Goal: Task Accomplishment & Management: Complete application form

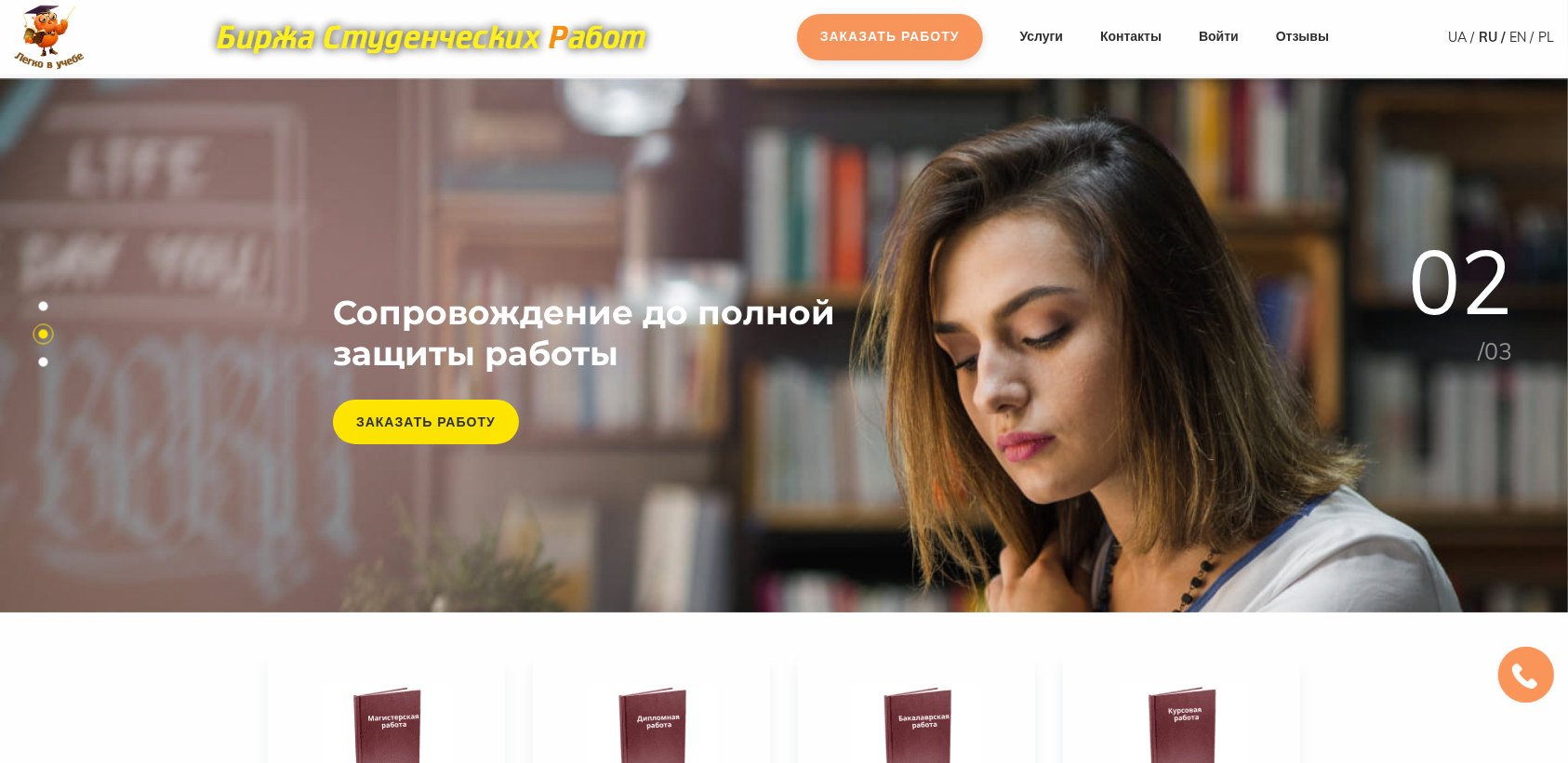
click at [942, 43] on link "Заказать работу" at bounding box center [890, 37] width 186 height 46
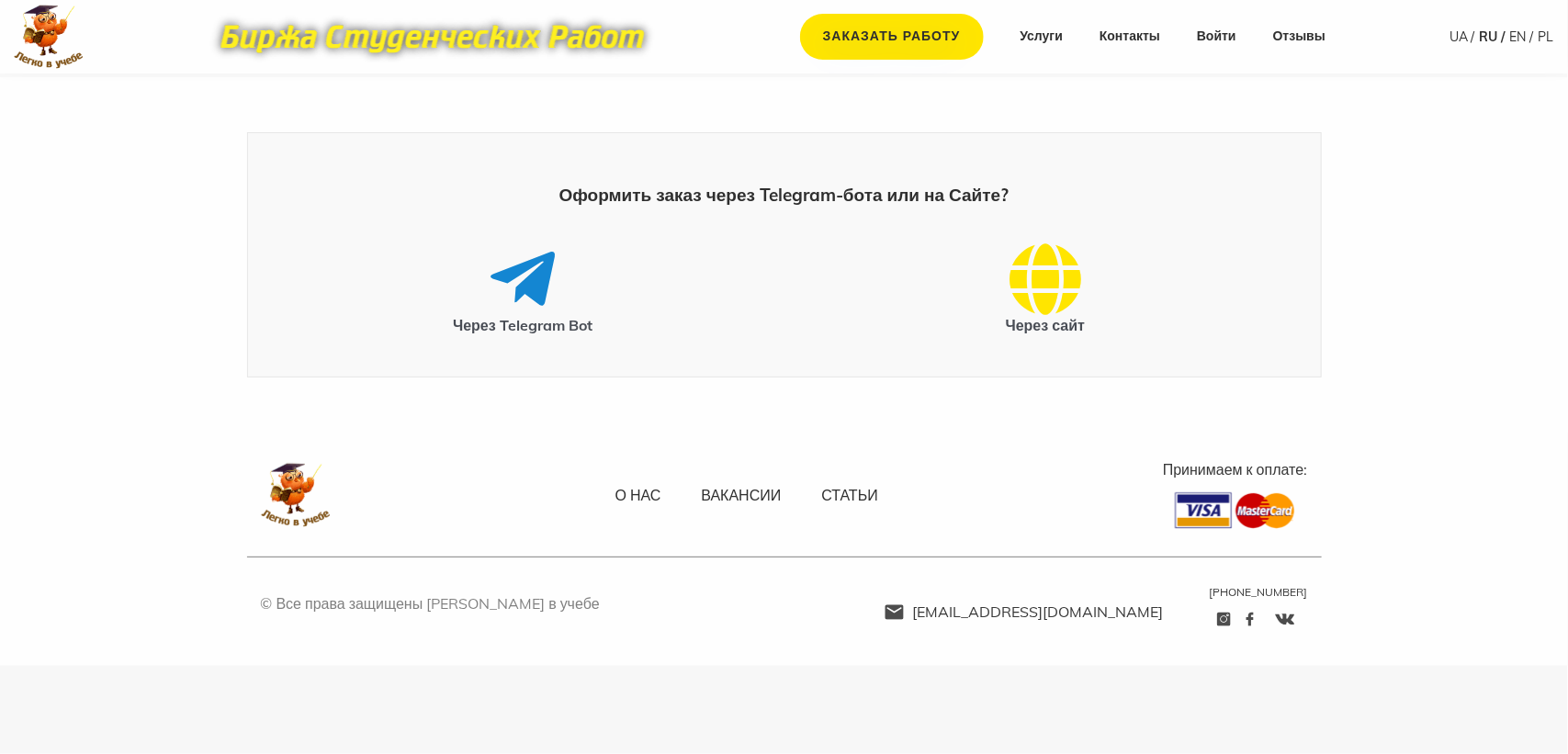
click at [6, 329] on main "Оформить заказ через Telegram-бота или на Сайте? Через Telegram Bot Через сайт" at bounding box center [784, 254] width 1568 height 356
click at [933, 38] on link "Заказать работу" at bounding box center [892, 36] width 184 height 46
click at [1031, 306] on icon at bounding box center [1044, 279] width 71 height 73
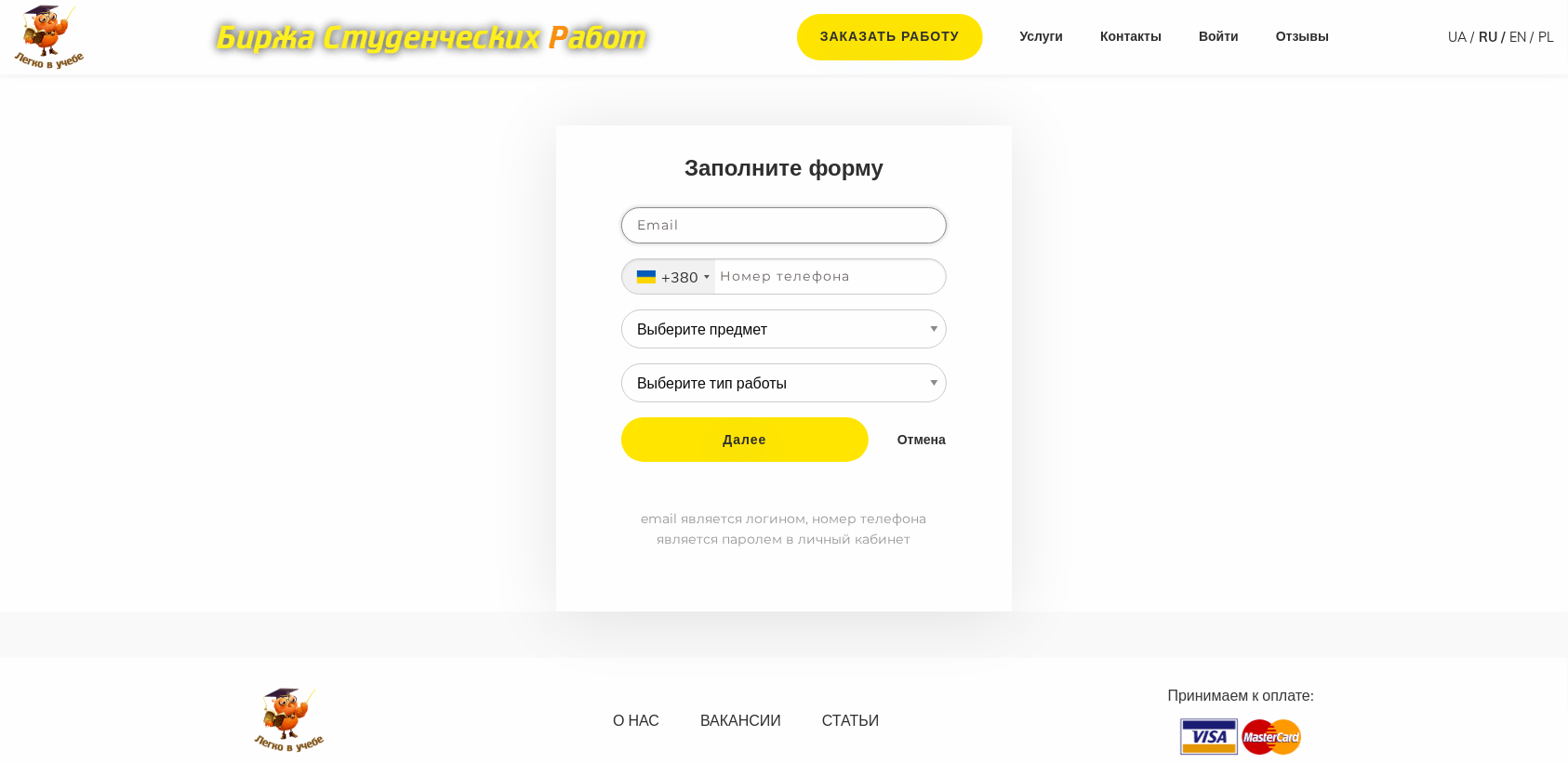
click at [709, 227] on input "email" at bounding box center [784, 226] width 325 height 37
type input "zakazchiknika@yandex.ru"
click at [767, 288] on input "tel" at bounding box center [784, 276] width 325 height 37
click at [1164, 308] on main "Заполните форму zakazchiknika@yandex.ru +380 Ukraine (Україна) +380 Russia (Рос…" at bounding box center [784, 345] width 1568 height 534
click at [1229, 48] on nav "Заказать работу Услуги Контакты Войти Отзывы" at bounding box center [1062, 37] width 569 height 46
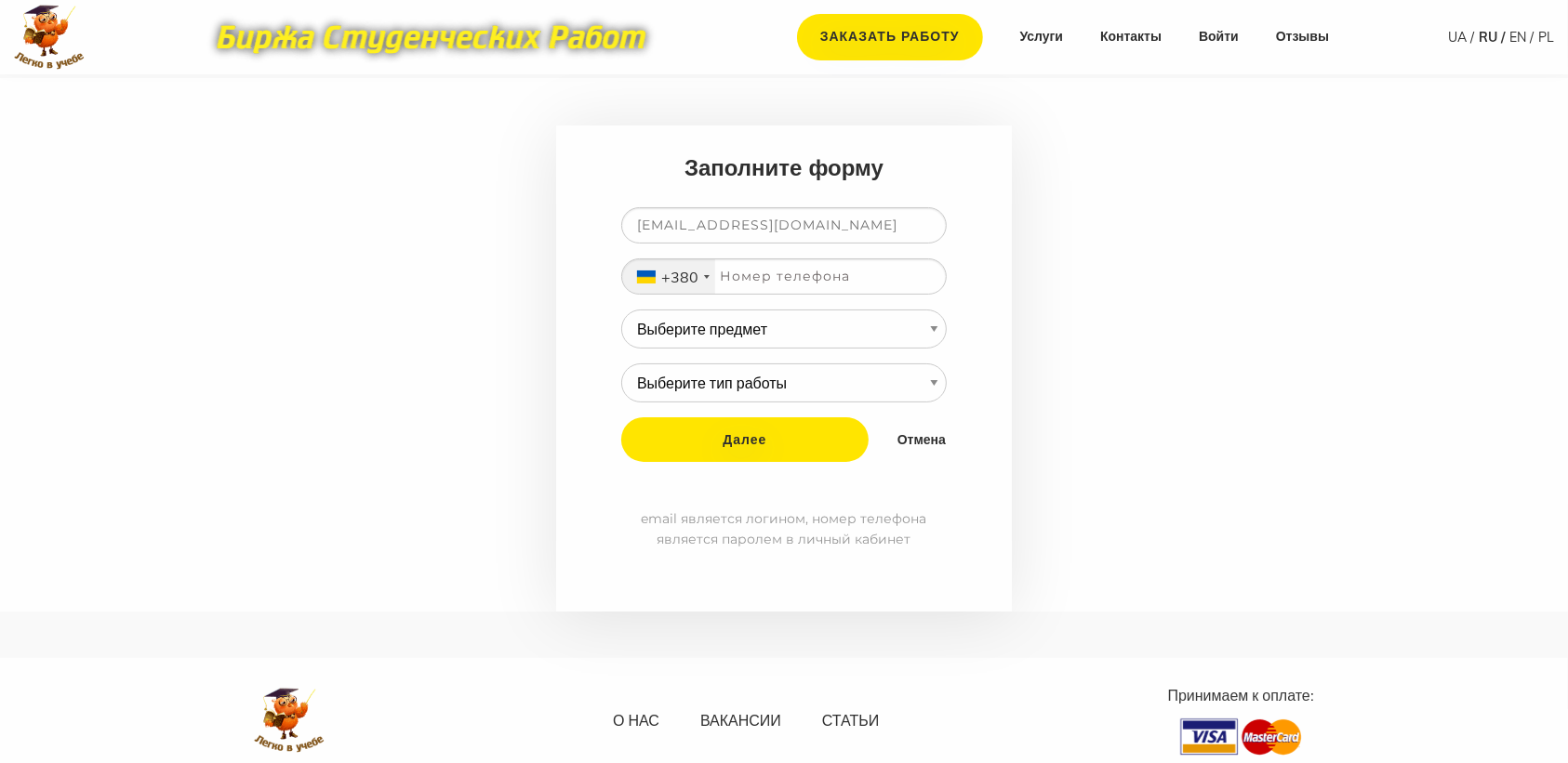
click at [1221, 26] on nav "Заказать работу Услуги Контакты Войти Отзывы" at bounding box center [1062, 37] width 569 height 46
click at [1218, 31] on link "Войти" at bounding box center [1218, 38] width 40 height 19
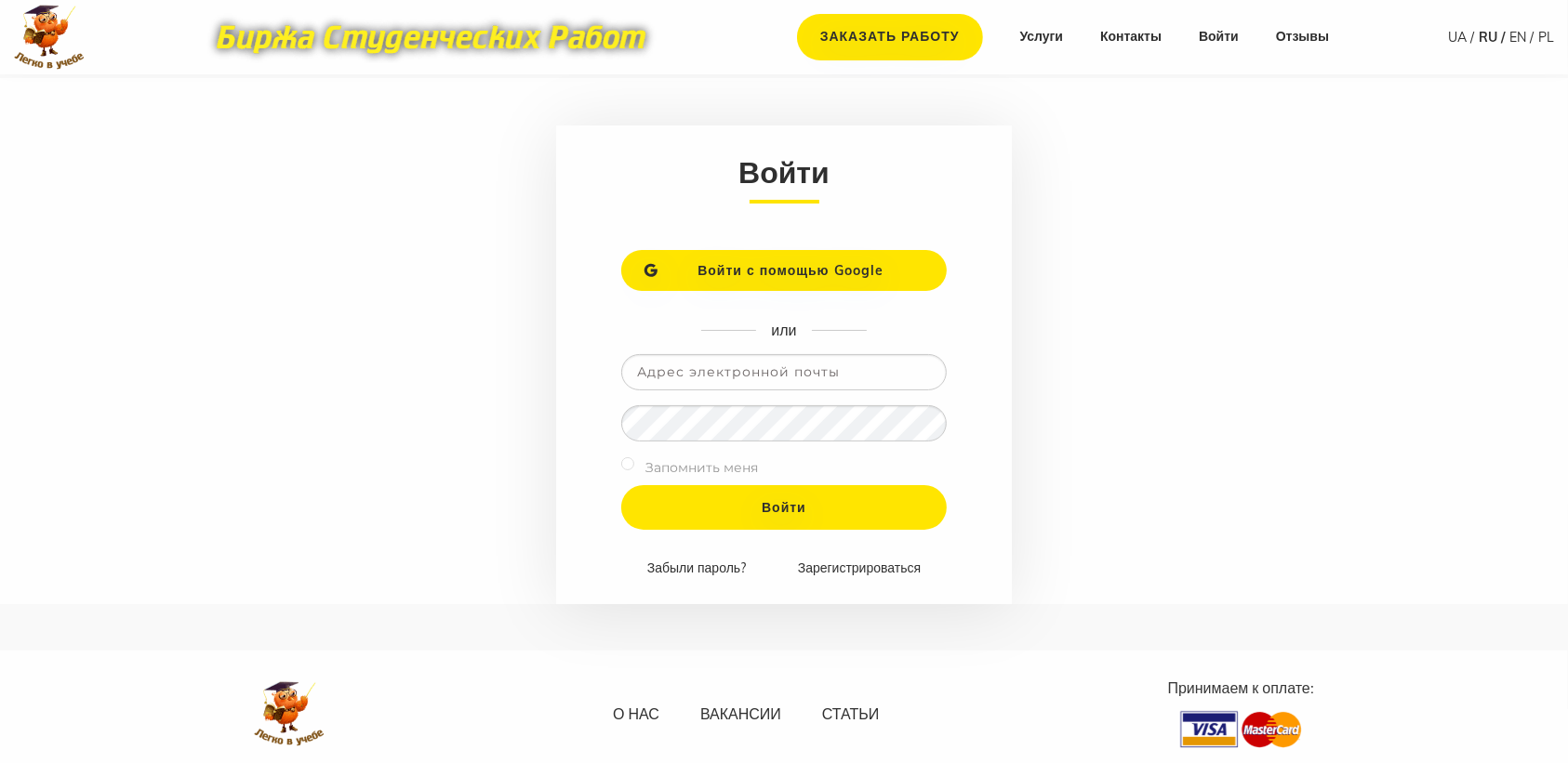
type input "[EMAIL_ADDRESS][DOMAIN_NAME]"
click at [703, 483] on div "Запомнить меня" at bounding box center [784, 471] width 325 height 29
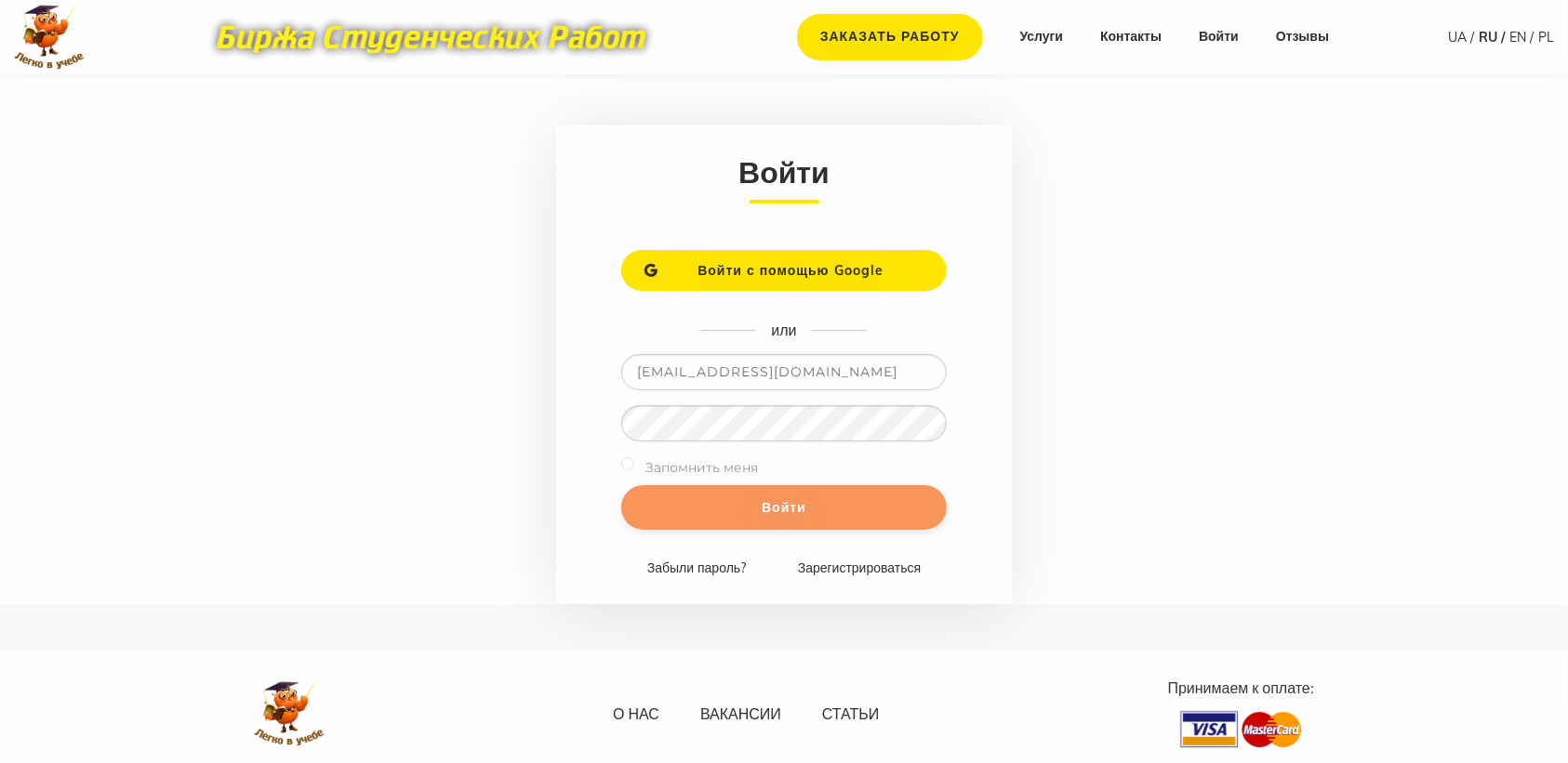
click at [713, 523] on input "Войти" at bounding box center [784, 506] width 325 height 44
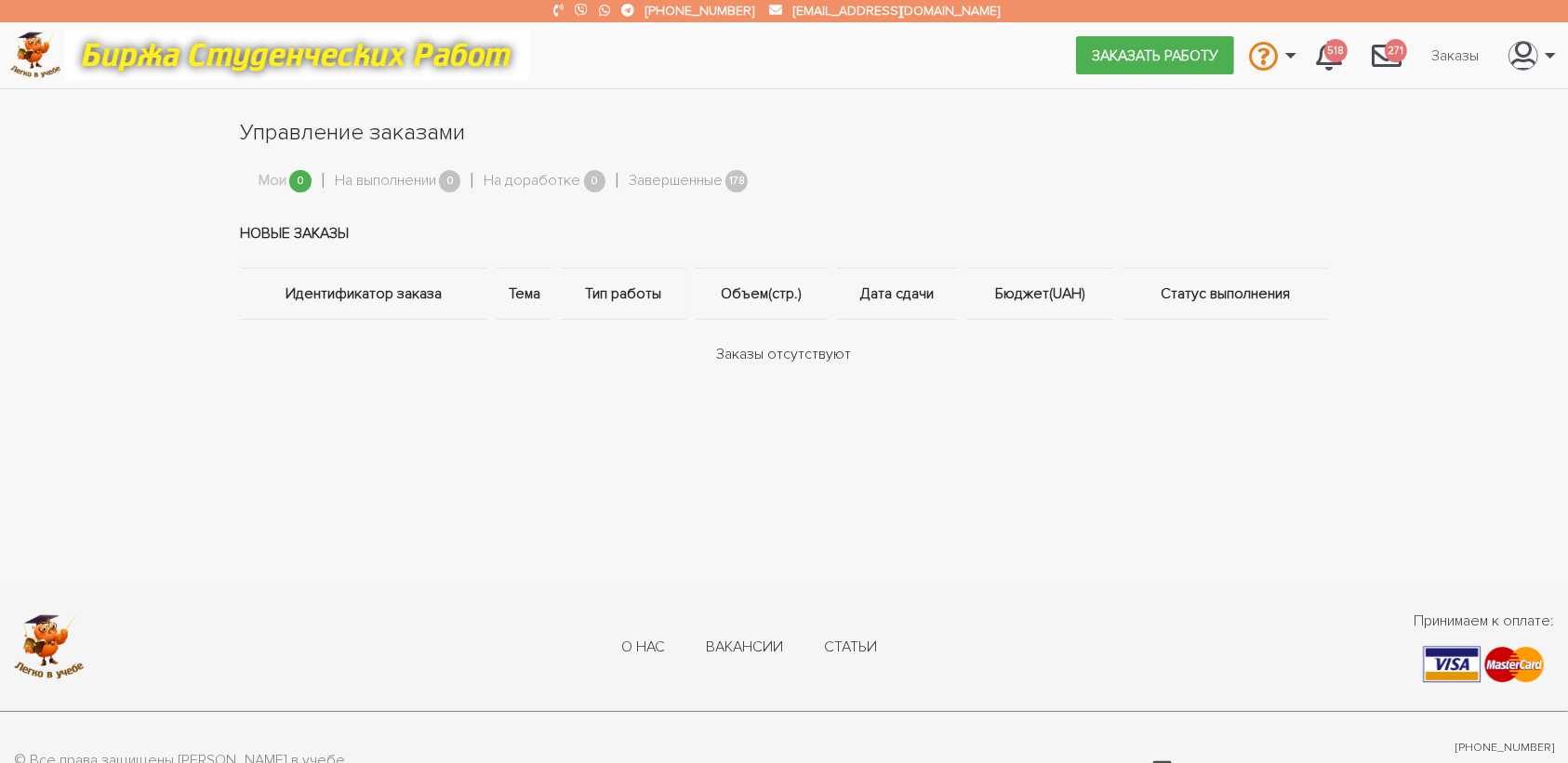
click at [1121, 76] on ul "Заказать работу Связаться с оператором Связаться с администрацией Вопрос-ответ …" at bounding box center [1317, 54] width 484 height 50
click at [1130, 61] on link "Заказать работу" at bounding box center [1154, 55] width 158 height 38
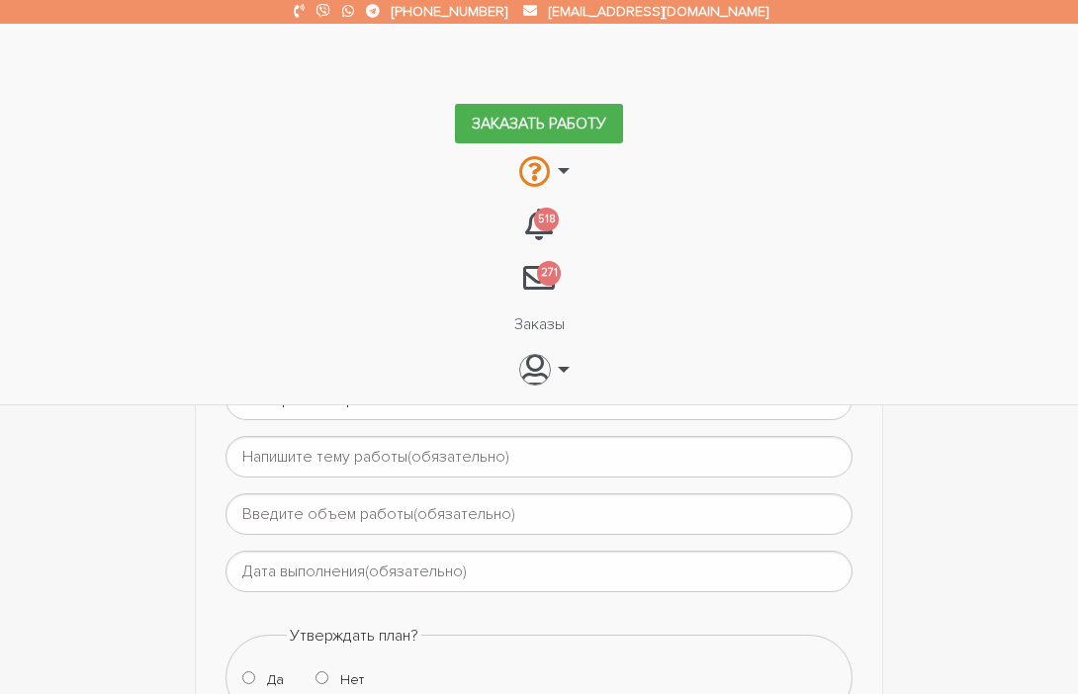
click at [372, 317] on select "Выберите предмет АПП (Автоматизация производственных процессов) Административно…" at bounding box center [540, 314] width 628 height 42
select select "82"
click at [226, 293] on select "Выберите предмет АПП (Автоматизация производственных процессов) Административно…" at bounding box center [540, 314] width 628 height 42
click at [339, 391] on select "Выберите тип работы Аннотация Бакалаврская Диплом Доклад Доработка работы Друго…" at bounding box center [540, 400] width 628 height 42
select select "7"
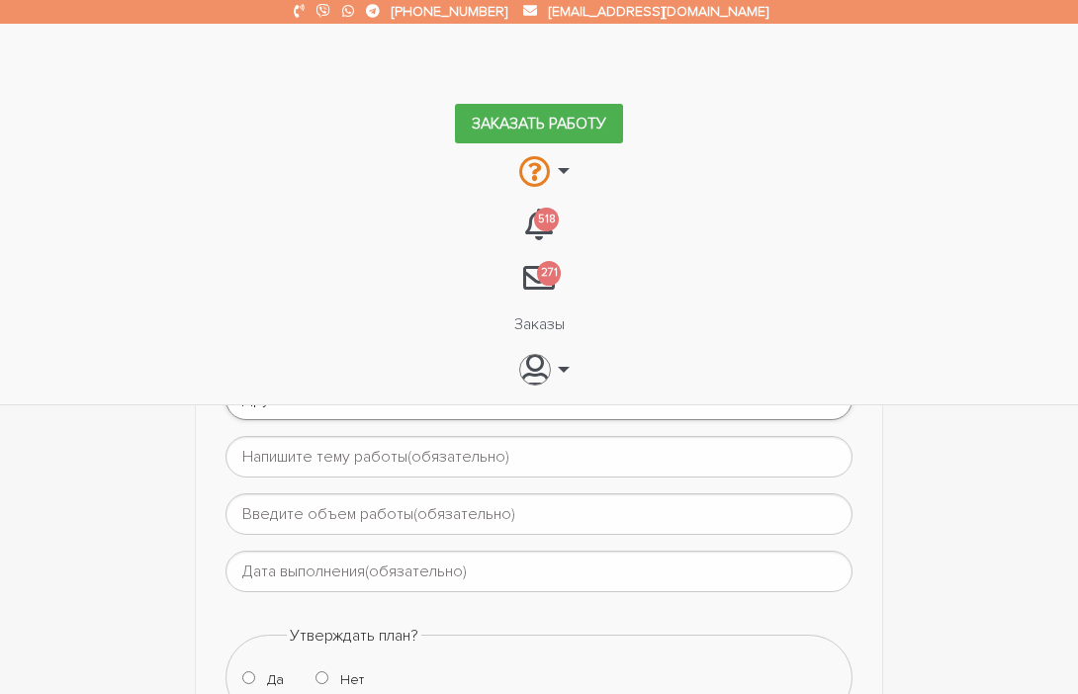
click at [226, 379] on select "Выберите тип работы Аннотация Бакалаврская Диплом Доклад Доработка работы Друго…" at bounding box center [540, 400] width 628 height 42
click at [348, 462] on input "text" at bounding box center [540, 457] width 628 height 42
drag, startPoint x: 394, startPoint y: 289, endPoint x: 386, endPoint y: 305, distance: 17.7
click at [398, 468] on input "text" at bounding box center [540, 457] width 628 height 42
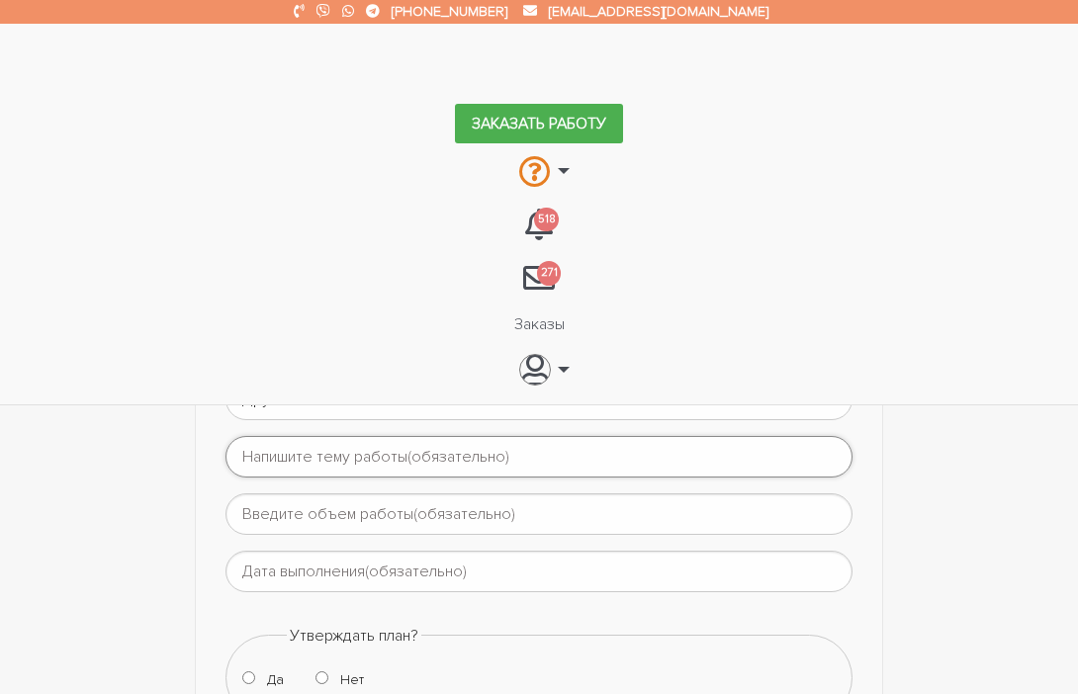
type input "Ы"
type input "і"
click at [412, 466] on input "Інтеграція футболу" at bounding box center [540, 457] width 628 height 42
click at [522, 453] on input "Інтеграція футболу у шкільні уроки" at bounding box center [540, 457] width 628 height 42
click at [529, 451] on input "Інтеграція футболу у шкільні уроки фізтсної культури" at bounding box center [540, 457] width 628 height 42
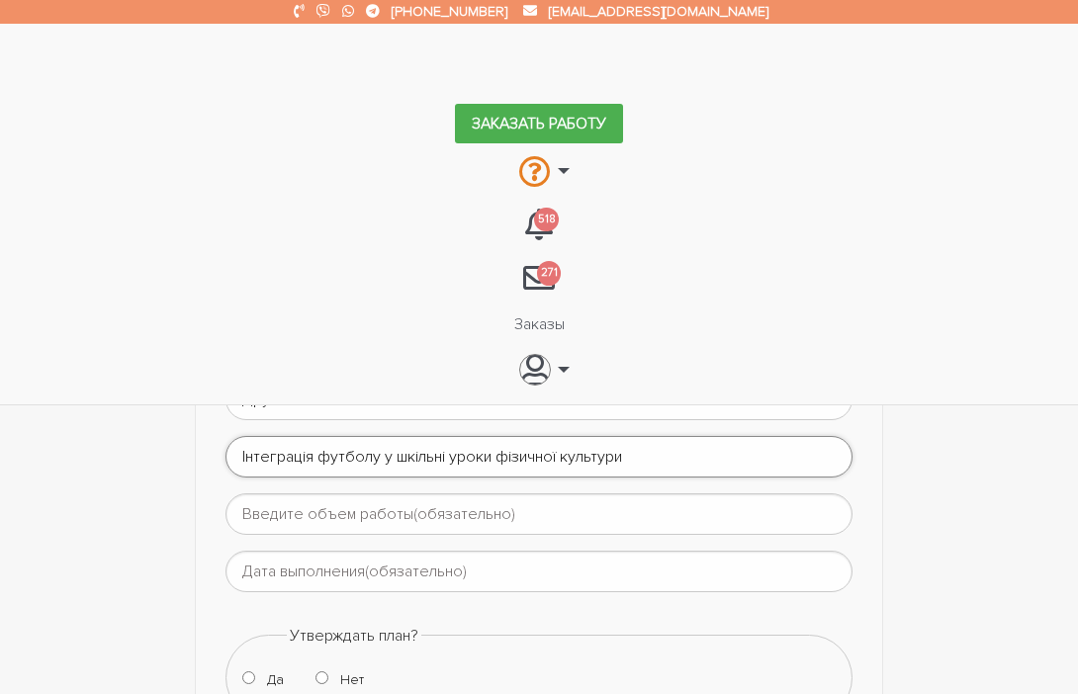
click at [263, 452] on input "Інтеграція футболу у шкільні уроки фізичної культури" at bounding box center [540, 457] width 628 height 42
drag, startPoint x: 415, startPoint y: 465, endPoint x: 284, endPoint y: 476, distance: 132.0
click at [284, 476] on input "Інтеграція футболу у шкільні уроки фізичної культури" at bounding box center [540, 457] width 628 height 42
type input "Інтеграція футболу у шкільні уроки фізичної культури"
click at [356, 514] on input "text" at bounding box center [540, 515] width 628 height 42
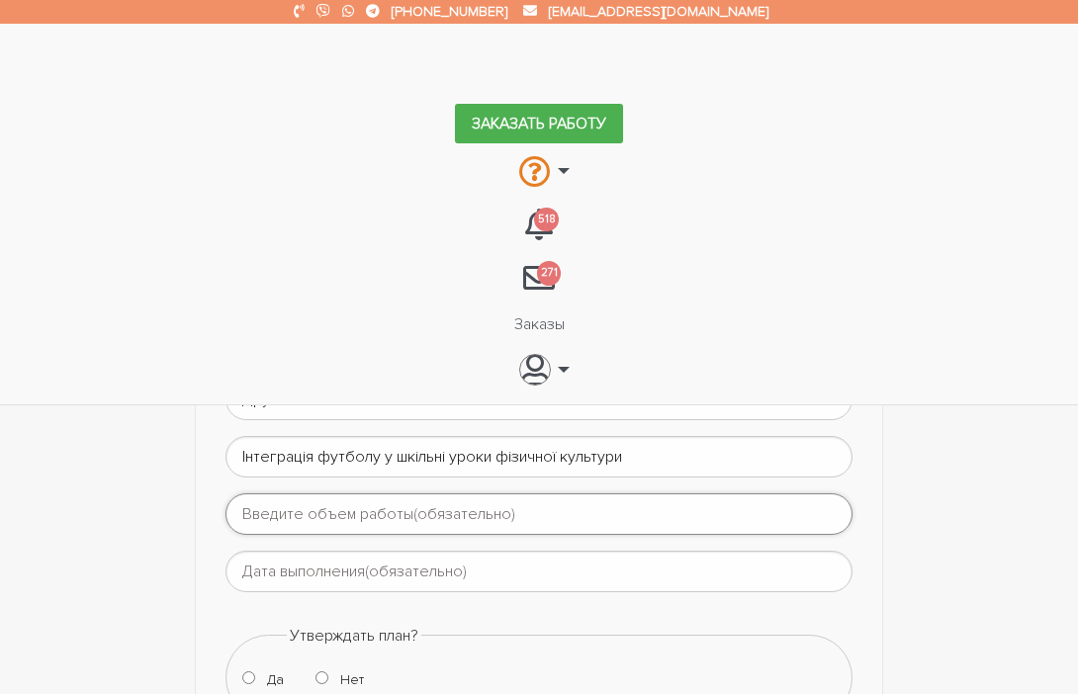
type input "все по методичці"
click at [338, 579] on input "text" at bounding box center [540, 572] width 628 height 42
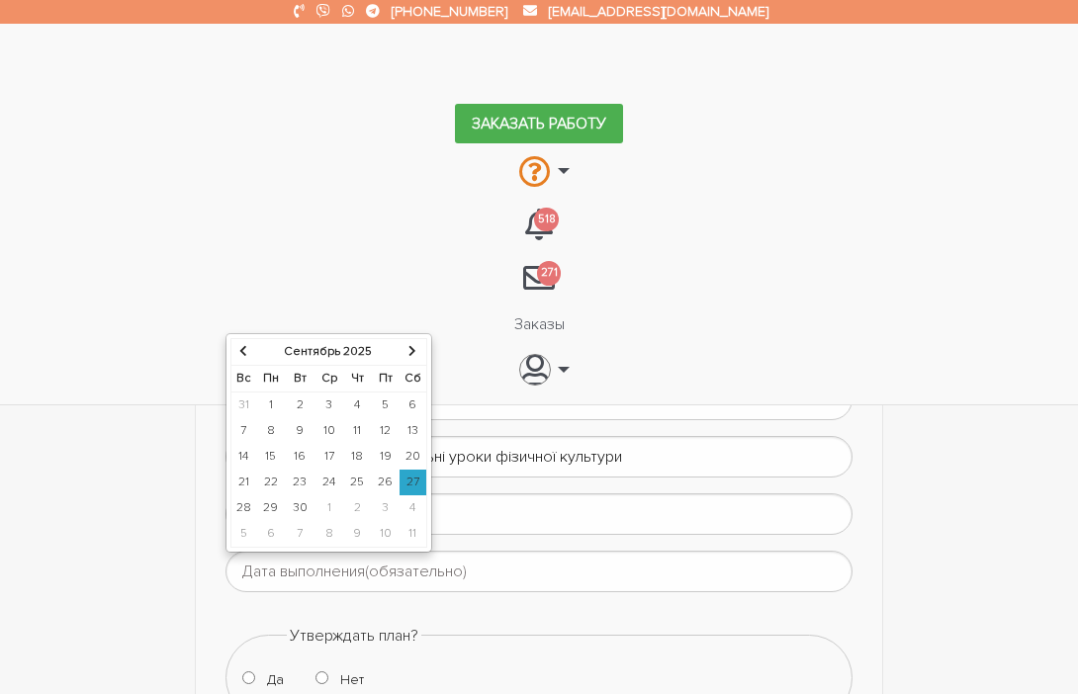
click at [297, 503] on td "30" at bounding box center [300, 509] width 29 height 26
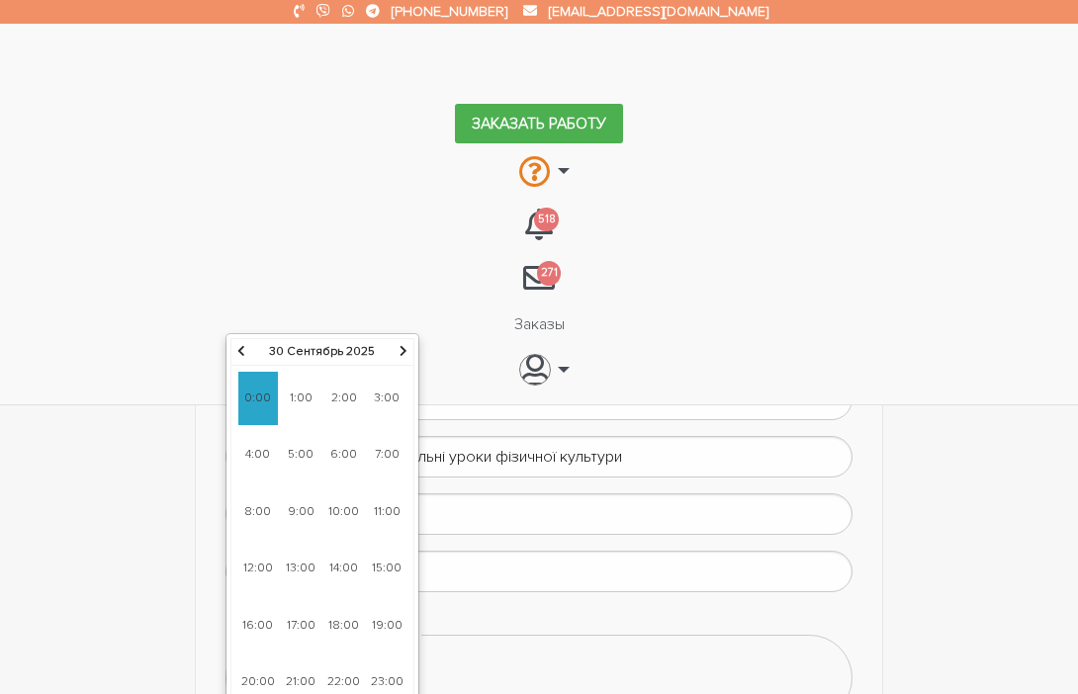
click at [294, 570] on span "13:00" at bounding box center [301, 568] width 40 height 53
type input "30-09-2025 13:00"
click at [274, 412] on span "13:00" at bounding box center [258, 398] width 40 height 53
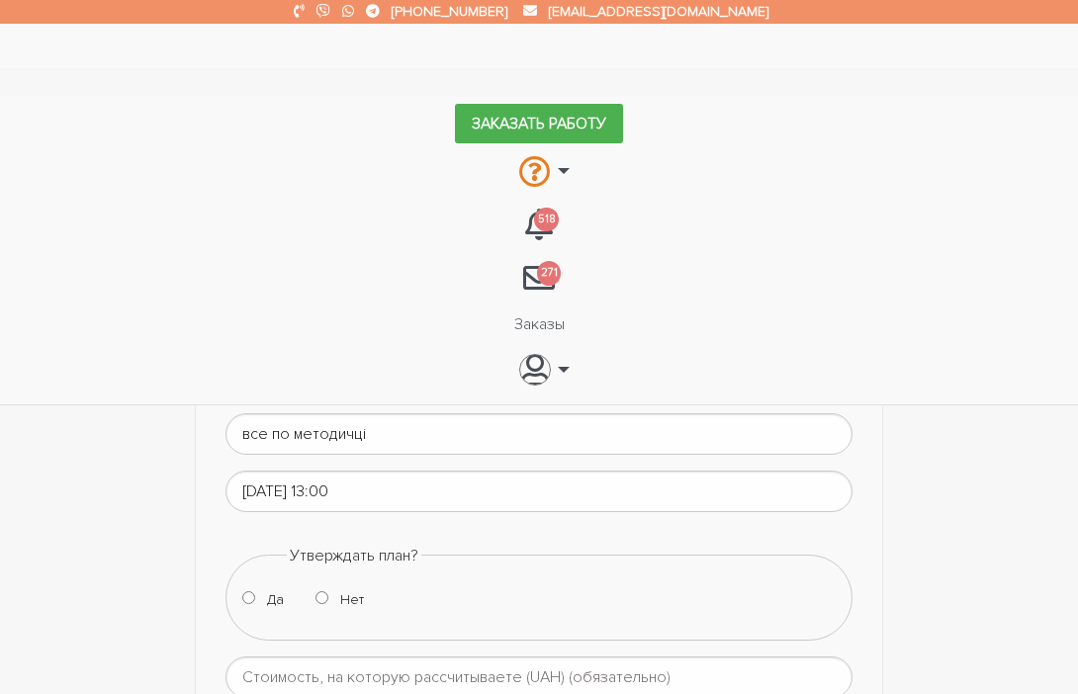
scroll to position [247, 0]
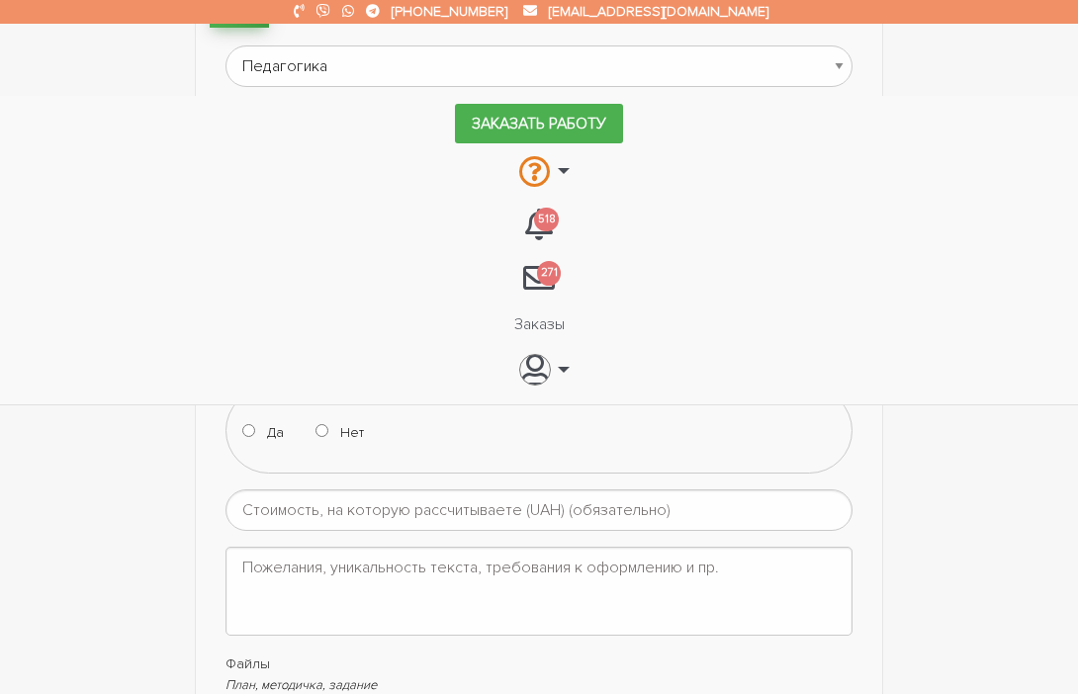
click at [323, 432] on input "Нет" at bounding box center [322, 430] width 13 height 13
radio input "true"
click at [329, 507] on input "number" at bounding box center [540, 511] width 628 height 42
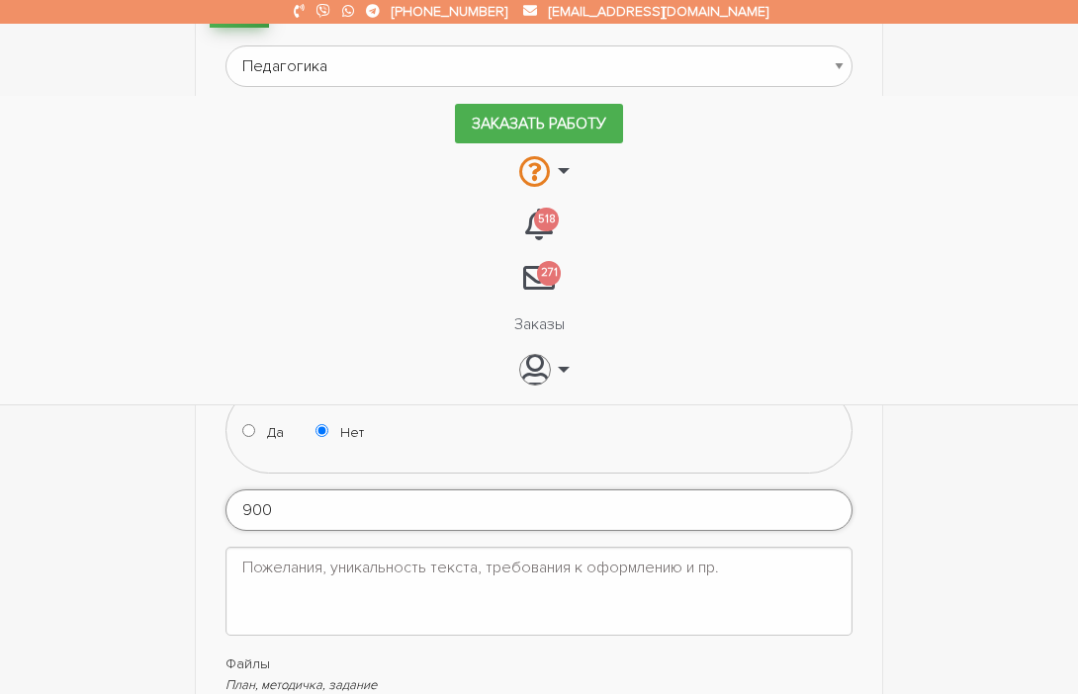
type input "900"
click at [339, 550] on textarea at bounding box center [540, 591] width 628 height 89
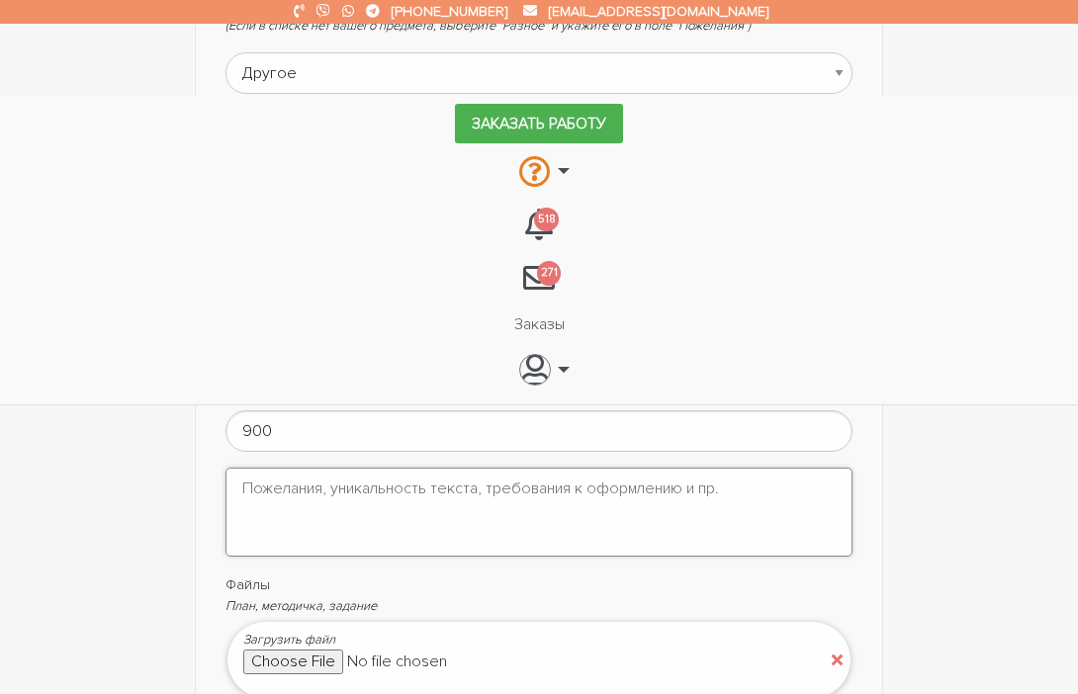
scroll to position [371, 0]
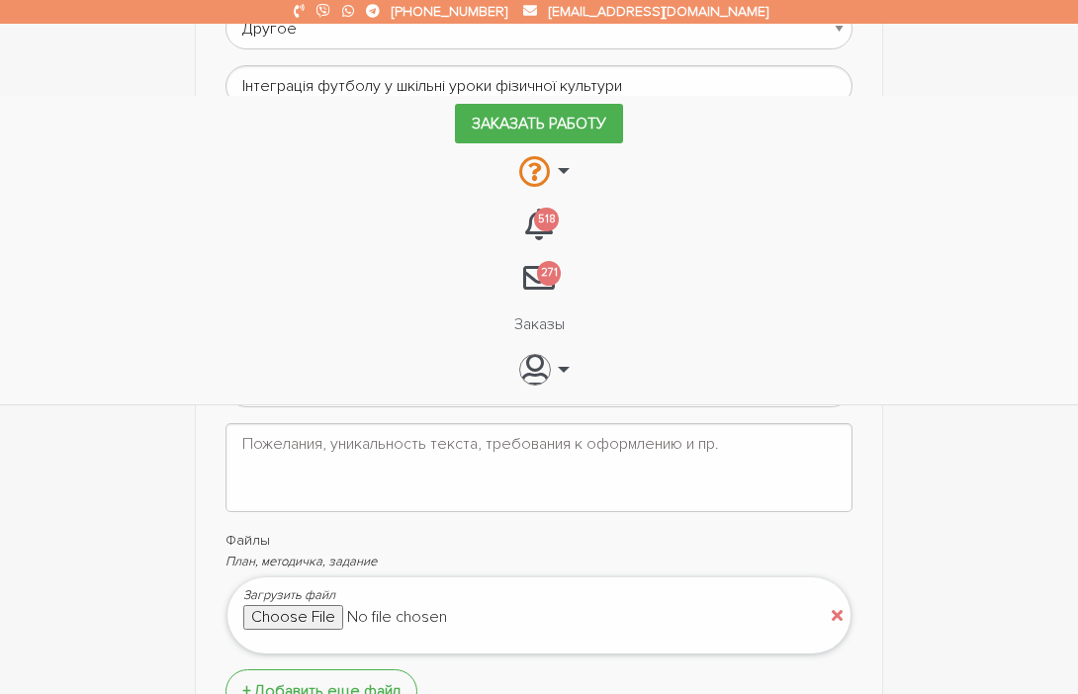
click at [338, 614] on input "file" at bounding box center [411, 617] width 336 height 24
type input "C:\fakepath\Методичні_рекомендації_випуск_2.pdf"
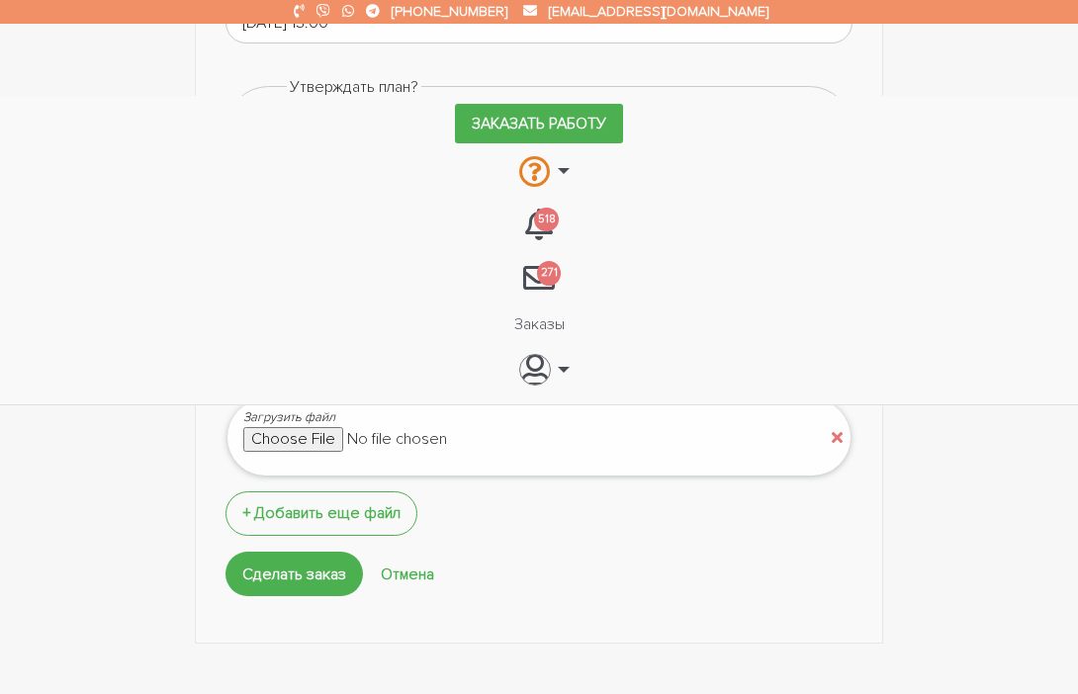
scroll to position [866, 0]
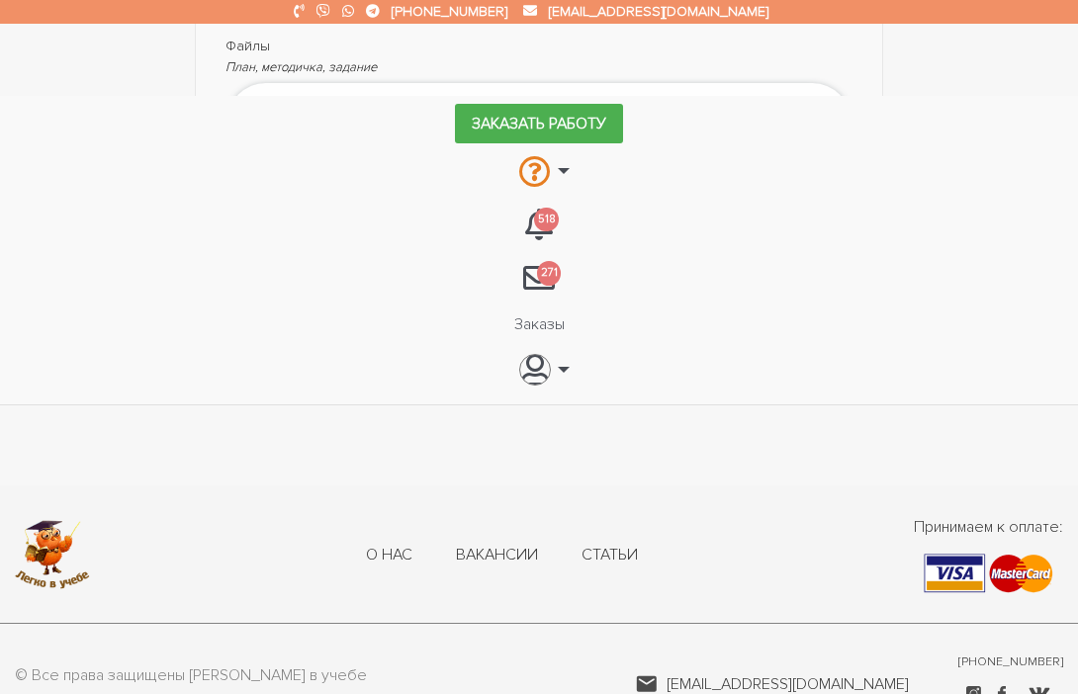
click at [314, 273] on input "Сделать заказ" at bounding box center [294, 257] width 137 height 45
